Goal: Task Accomplishment & Management: Complete application form

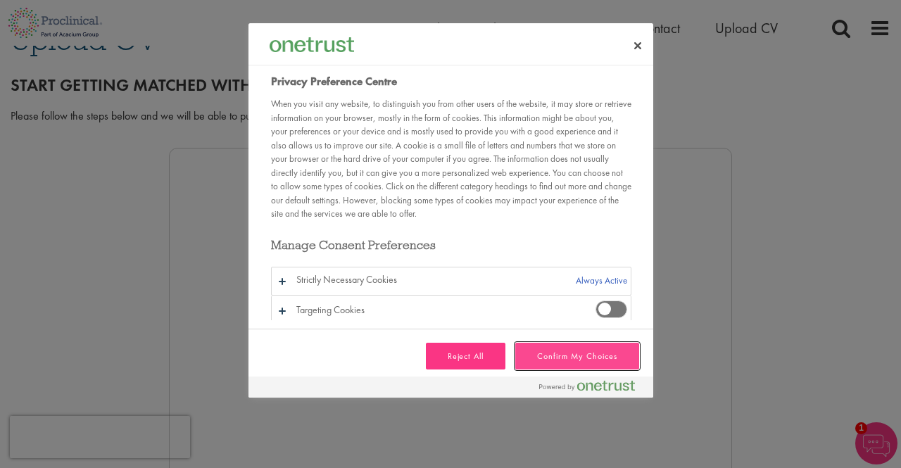
drag, startPoint x: 0, startPoint y: 0, endPoint x: 578, endPoint y: 350, distance: 675.2
click at [578, 350] on button "Confirm My Choices" at bounding box center [576, 356] width 123 height 27
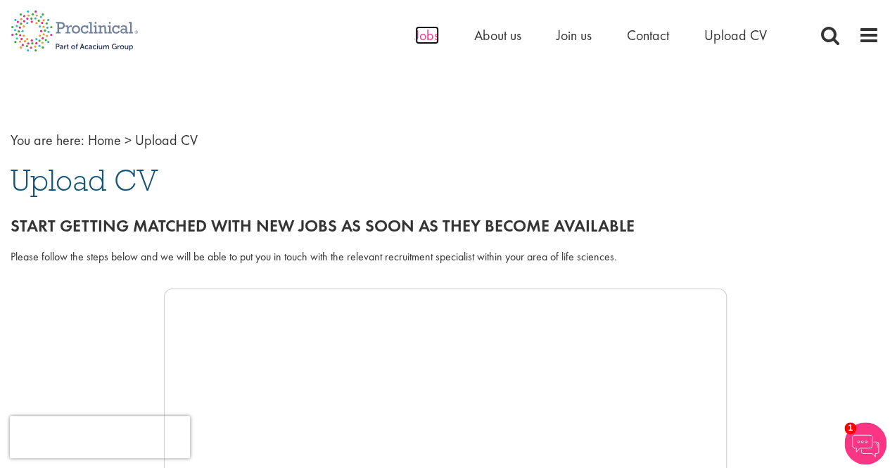
click at [432, 42] on span "Jobs" at bounding box center [427, 35] width 24 height 18
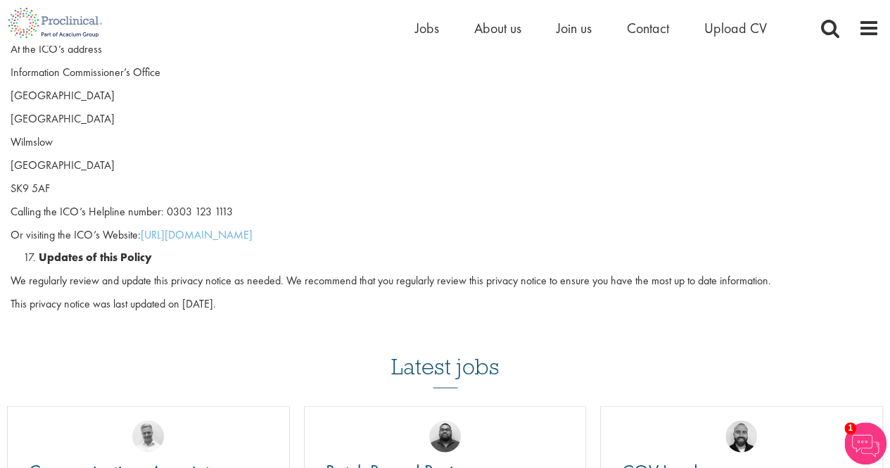
scroll to position [3799, 0]
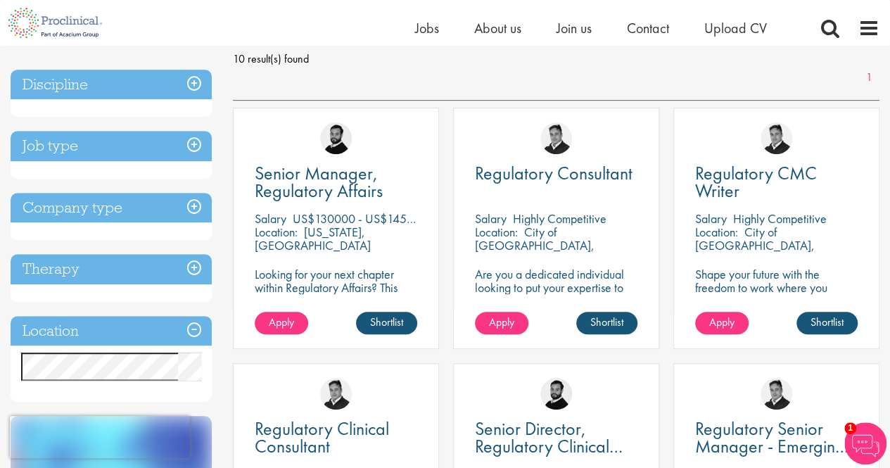
scroll to position [167, 0]
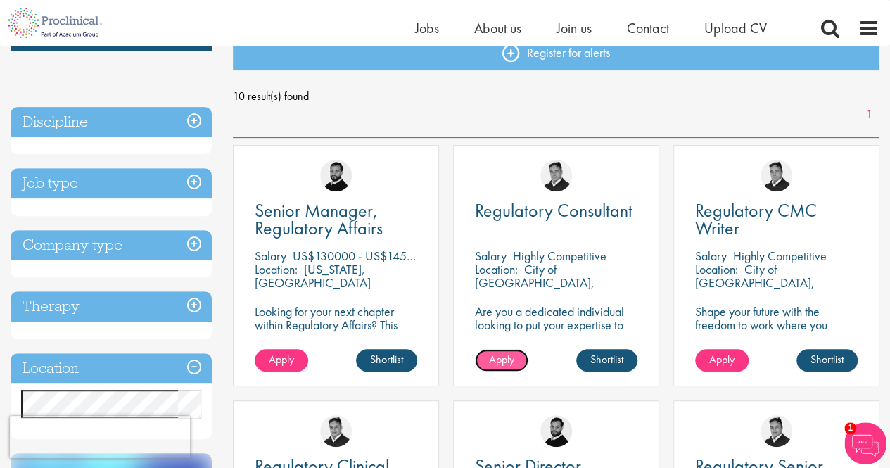
click at [498, 357] on span "Apply" at bounding box center [501, 359] width 25 height 15
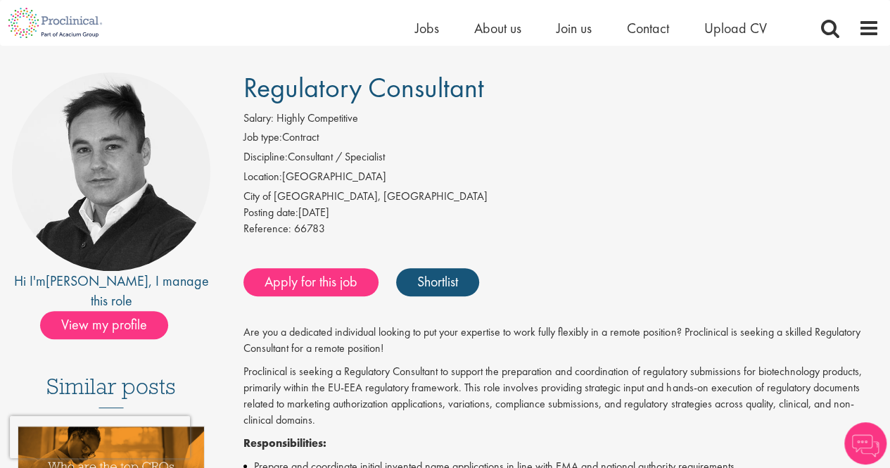
scroll to position [91, 0]
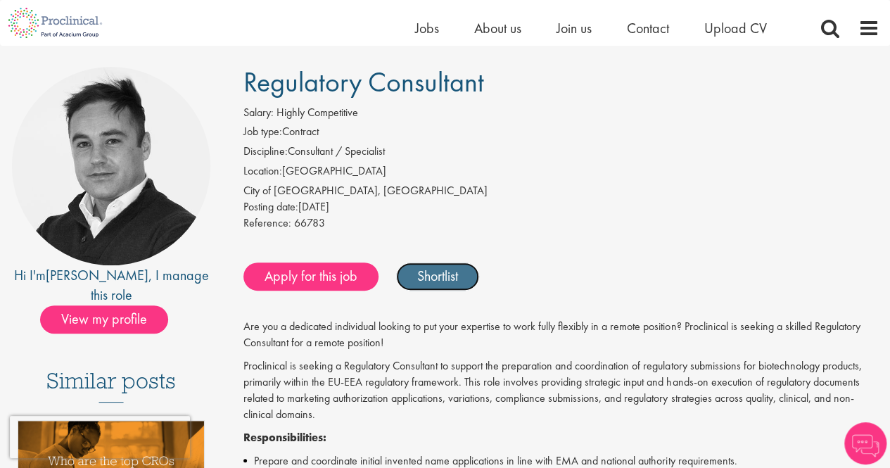
click at [452, 275] on link "Shortlist" at bounding box center [437, 276] width 83 height 28
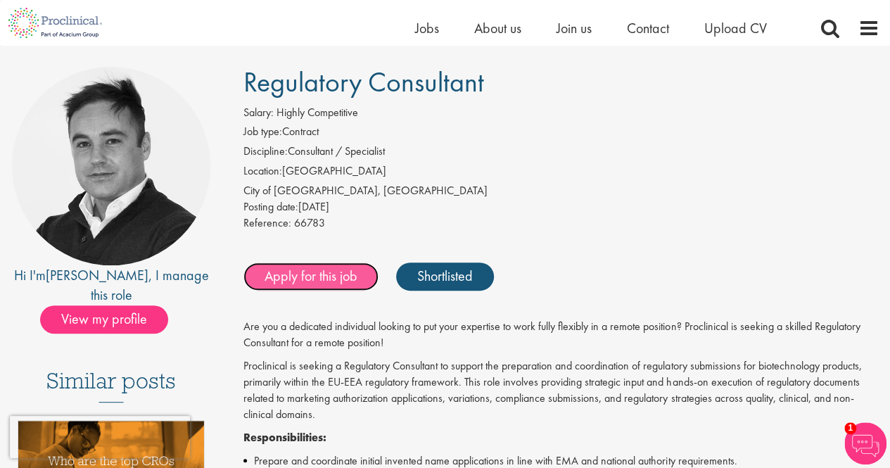
click at [310, 278] on link "Apply for this job" at bounding box center [310, 276] width 135 height 28
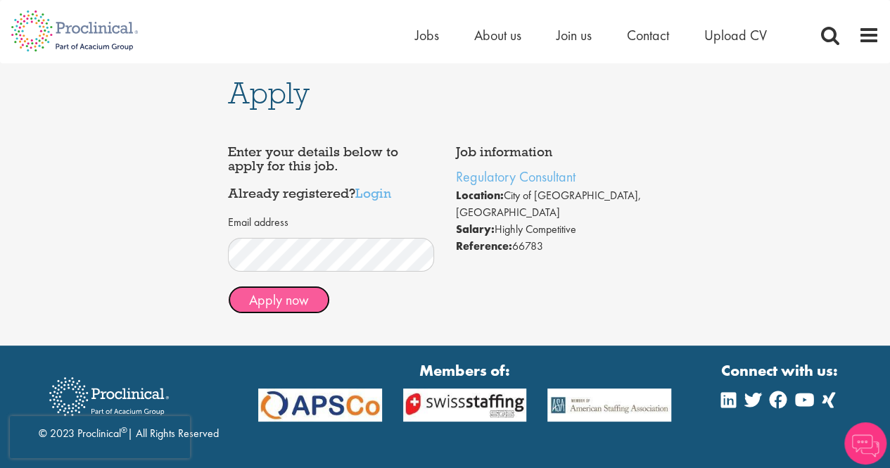
click at [273, 295] on button "Apply now" at bounding box center [279, 300] width 102 height 28
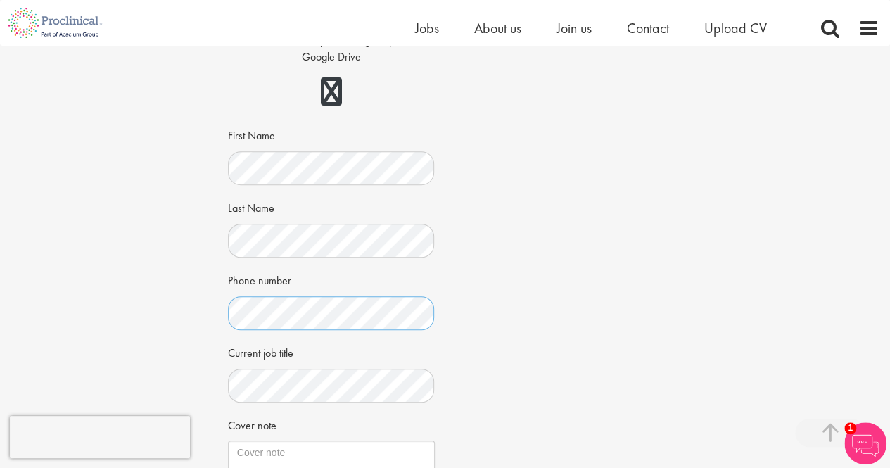
scroll to position [273, 0]
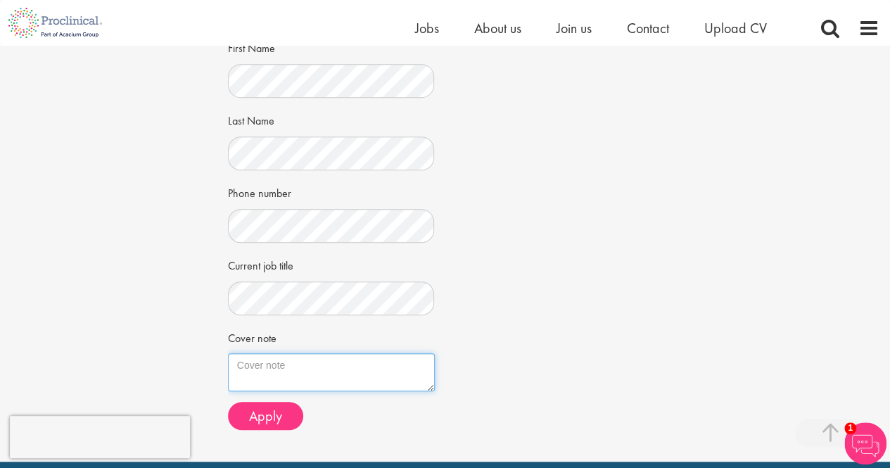
click at [288, 388] on textarea "Cover note" at bounding box center [331, 372] width 207 height 38
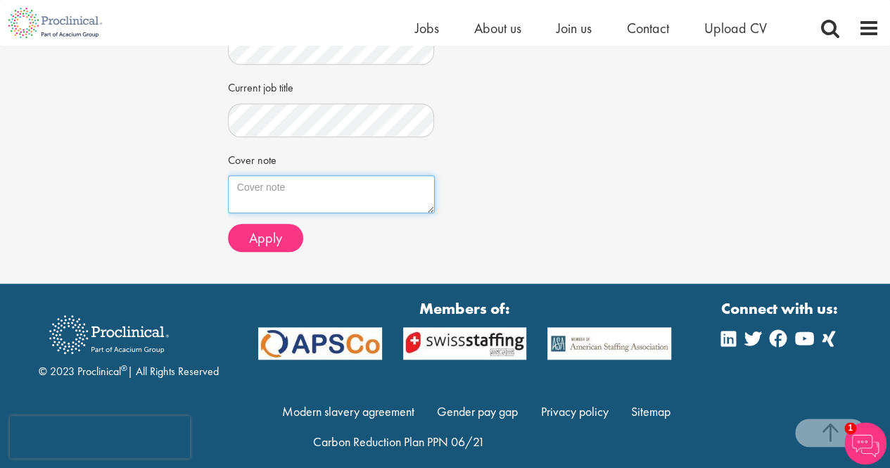
scroll to position [466, 0]
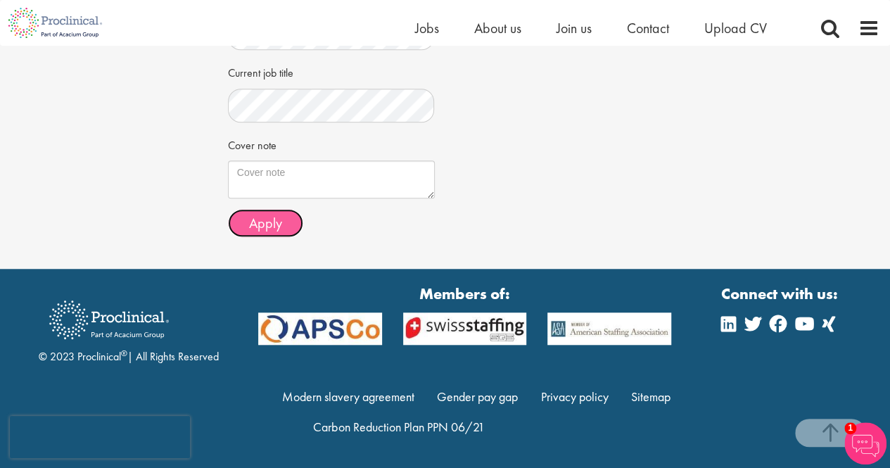
click at [261, 223] on span "Apply" at bounding box center [265, 223] width 33 height 18
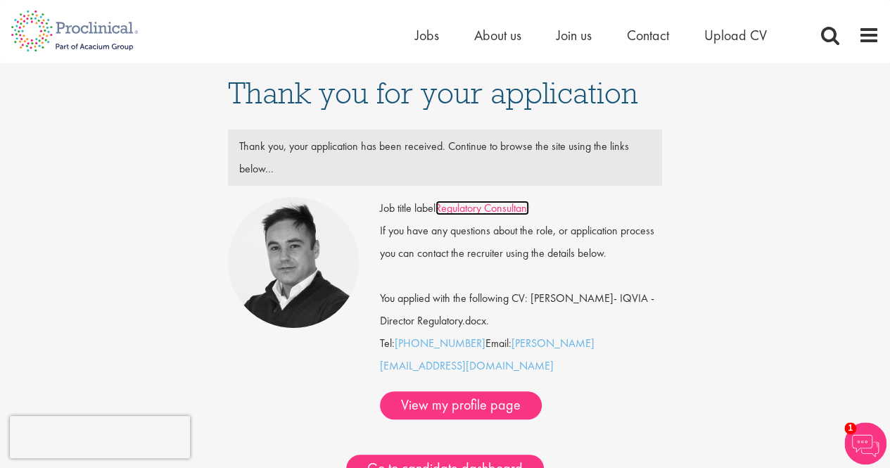
click at [469, 213] on link "Regulatory Consultant" at bounding box center [482, 208] width 94 height 15
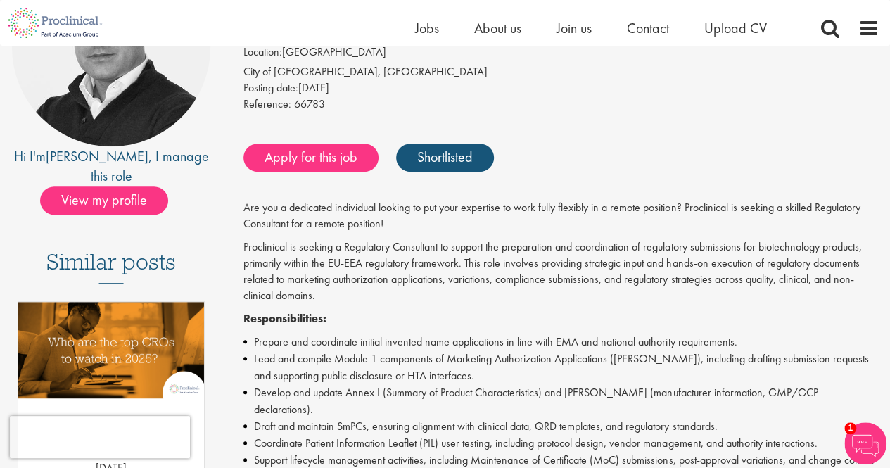
scroll to position [42, 0]
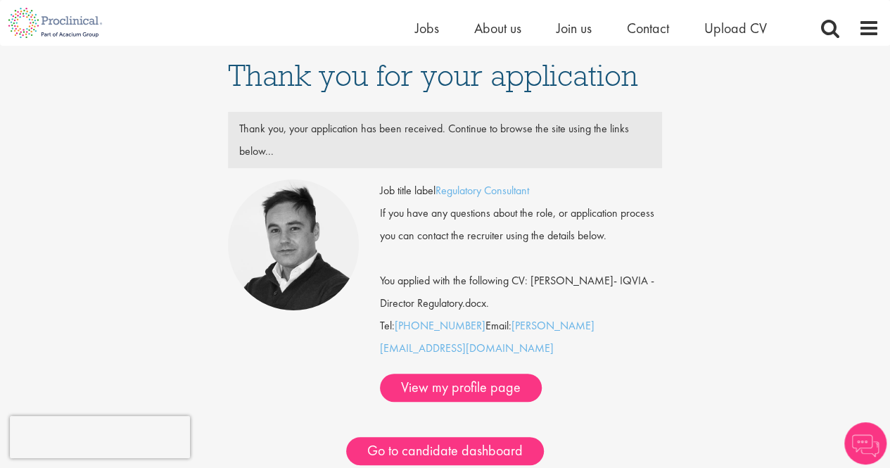
scroll to position [118, 0]
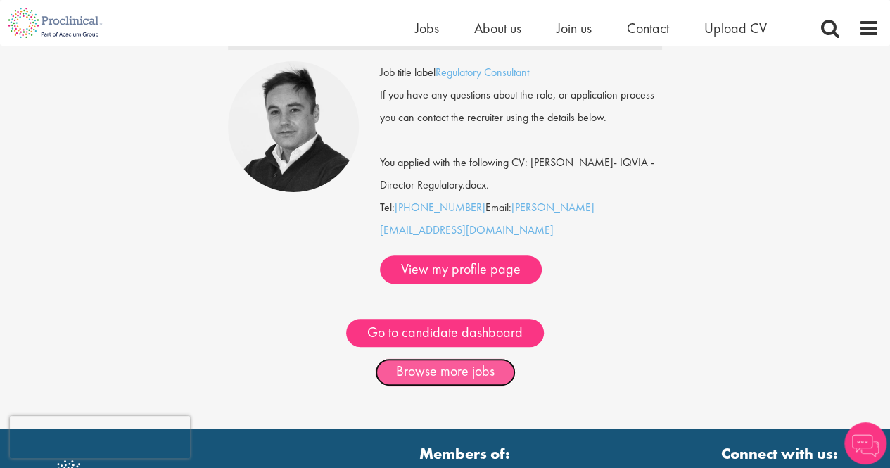
click at [432, 358] on link "Browse more jobs" at bounding box center [445, 372] width 141 height 28
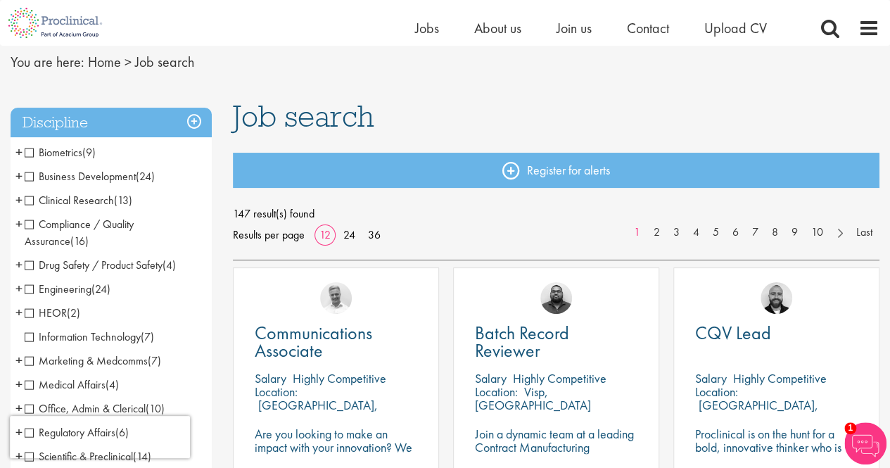
scroll to position [44, 0]
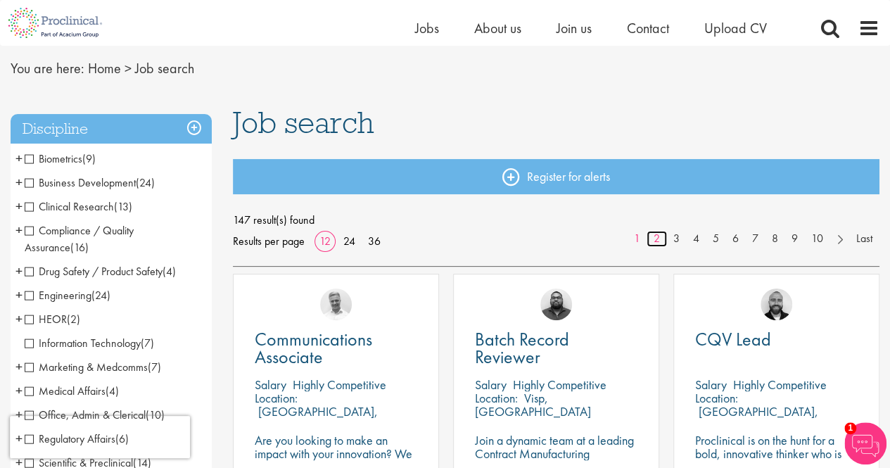
click at [650, 240] on link "2" at bounding box center [657, 239] width 20 height 16
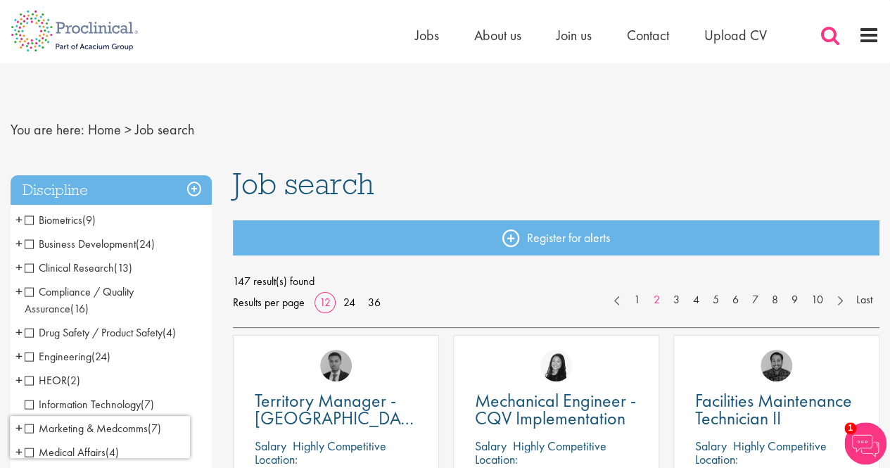
click at [828, 37] on span at bounding box center [830, 35] width 21 height 21
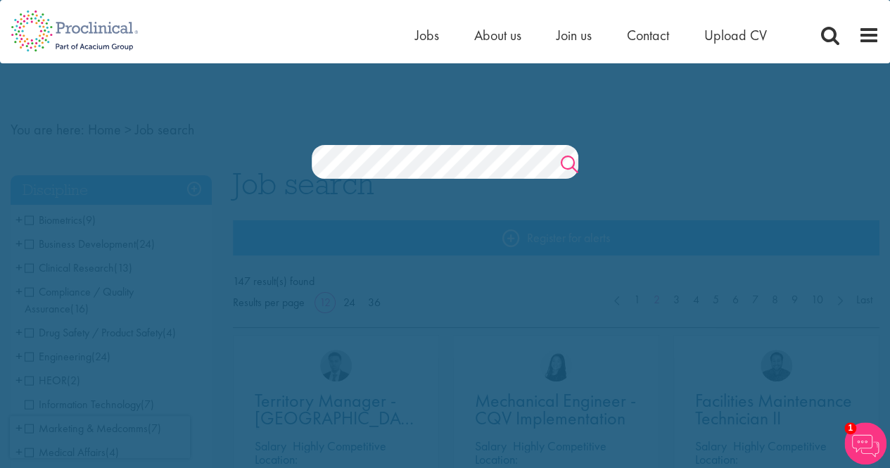
click at [566, 164] on link "Search" at bounding box center [570, 166] width 18 height 28
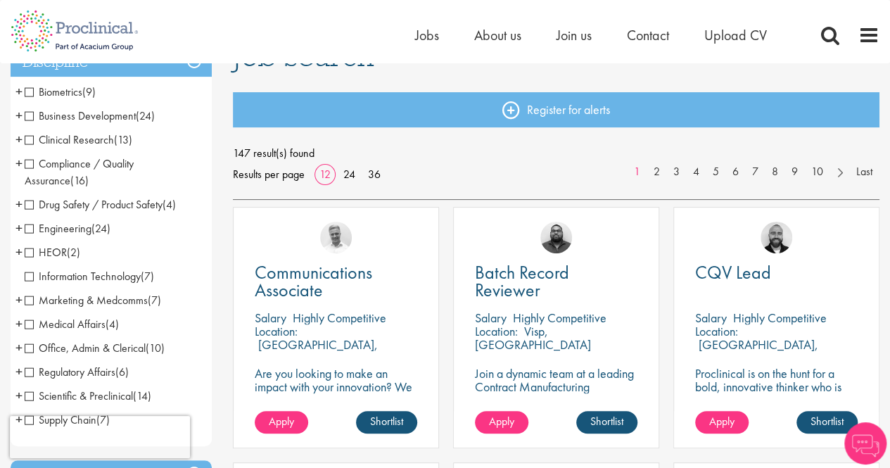
scroll to position [281, 0]
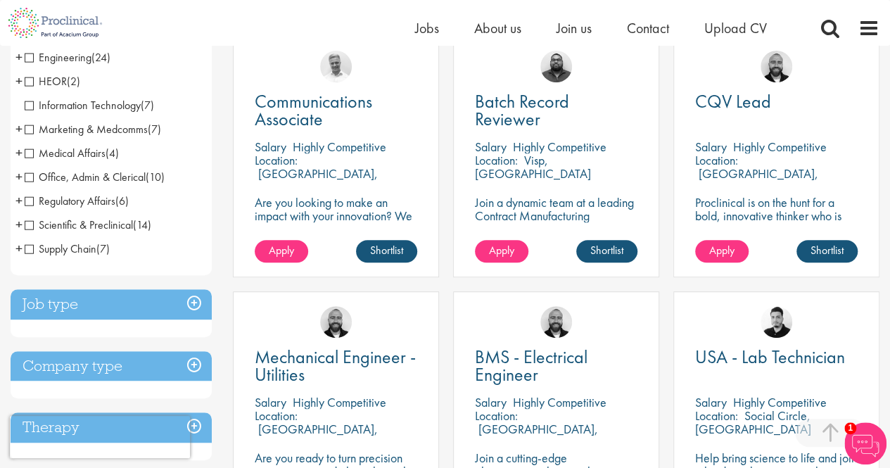
click at [69, 205] on span "Regulatory Affairs" at bounding box center [70, 200] width 91 height 15
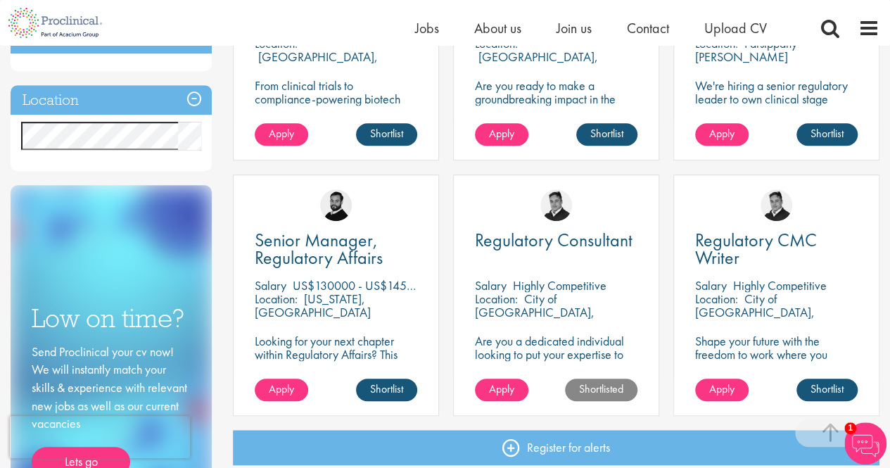
scroll to position [412, 0]
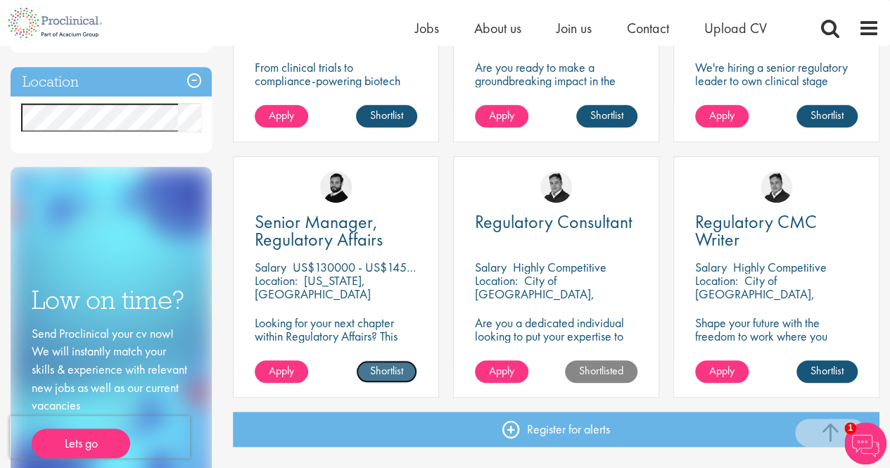
click at [387, 367] on link "Shortlist" at bounding box center [386, 371] width 61 height 23
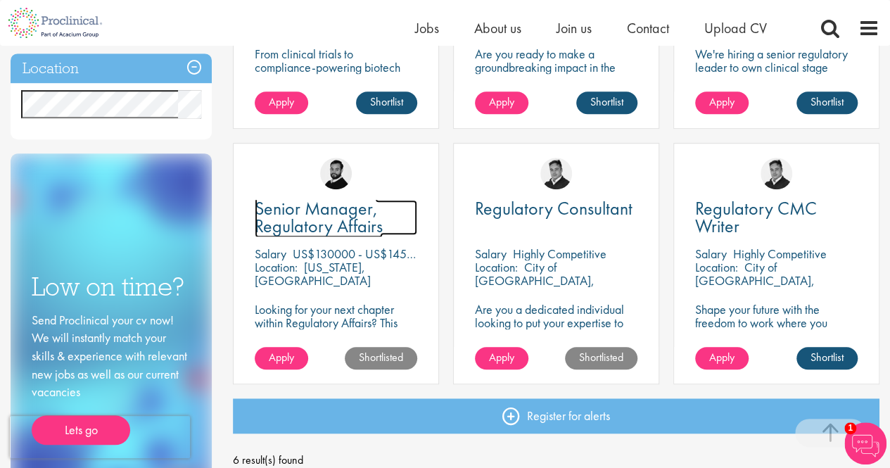
scroll to position [482, 0]
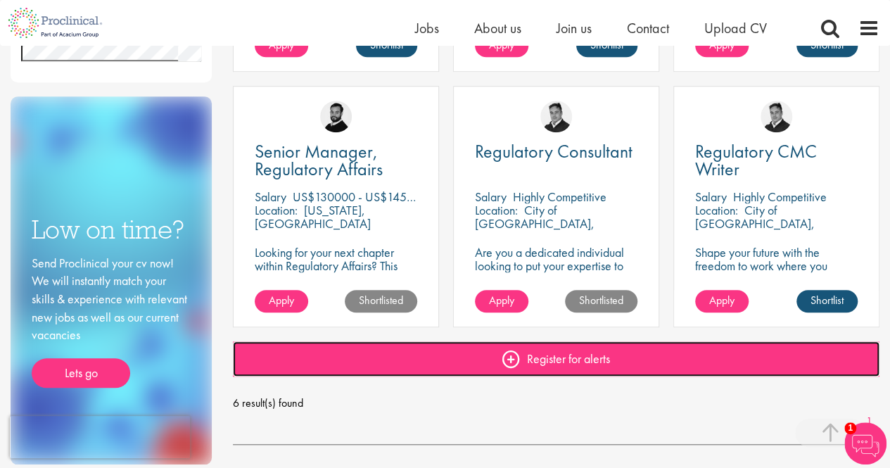
click at [631, 364] on link "Register for alerts" at bounding box center [556, 358] width 647 height 35
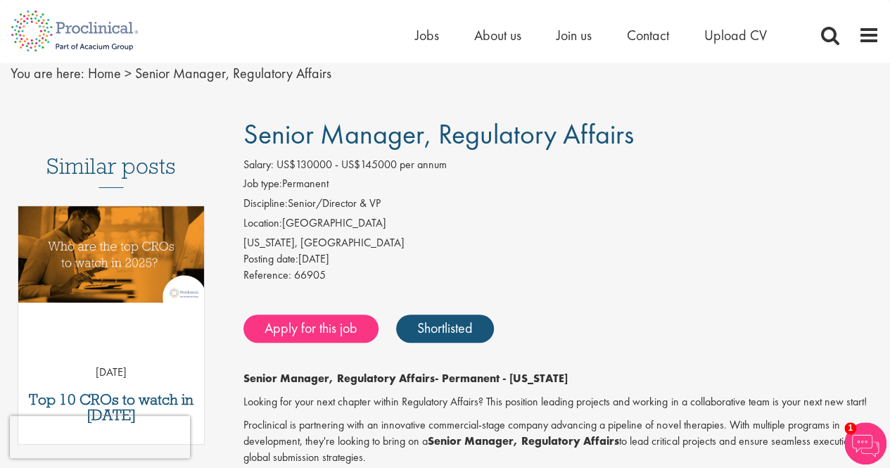
scroll to position [2, 0]
